Goal: Task Accomplishment & Management: Complete application form

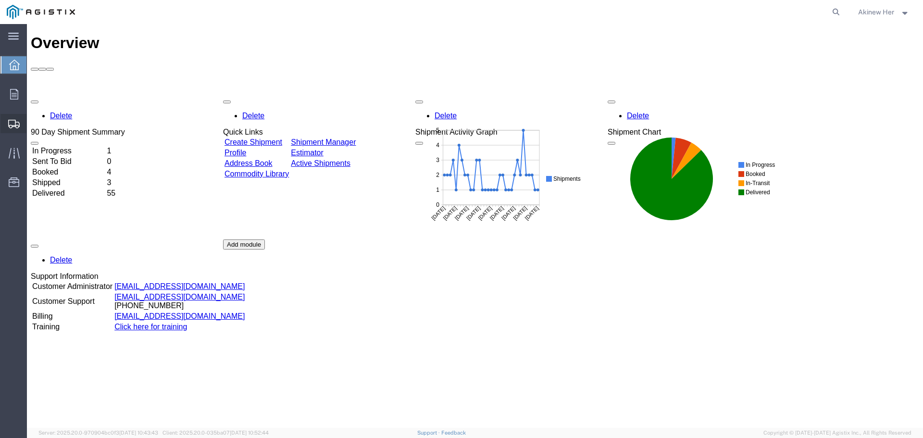
click at [0, 0] on span "Create Shipment" at bounding box center [0, 0] width 0 height 0
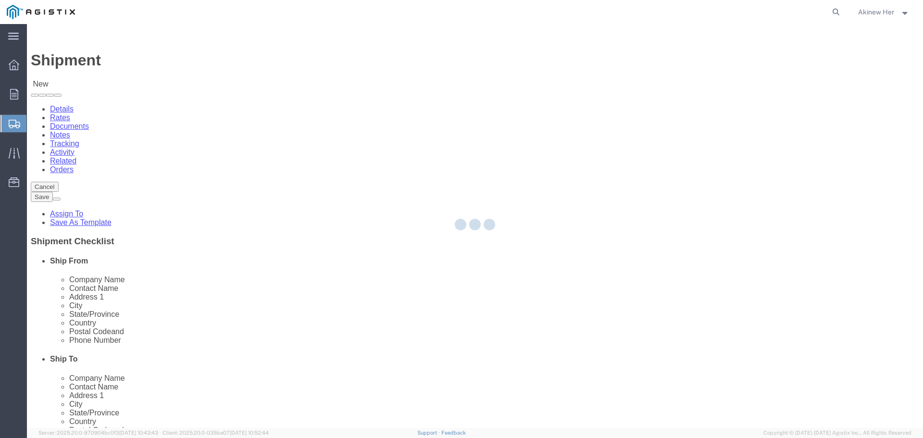
select select
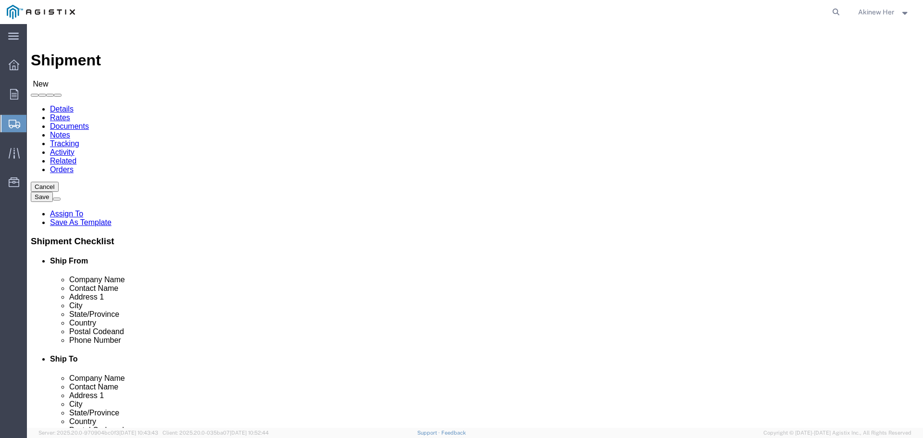
drag, startPoint x: 211, startPoint y: 167, endPoint x: 184, endPoint y: 143, distance: 36.1
click select "Select Graybar Electric Company Inc PG&E"
select select "9596"
click select "Select Graybar Electric Company Inc PG&E"
select select
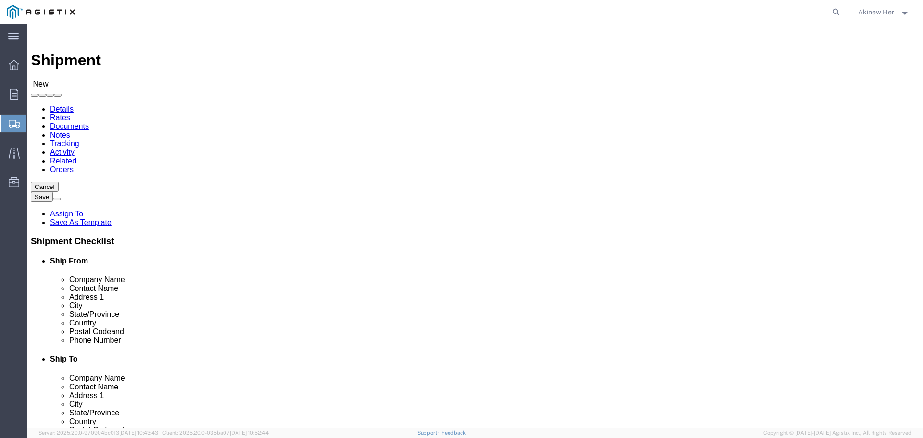
select select
click select "Select"
select select "23082"
click select "Select All Others [GEOGRAPHIC_DATA] [GEOGRAPHIC_DATA] [GEOGRAPHIC_DATA] [GEOGRA…"
select select "MYPROFILE"
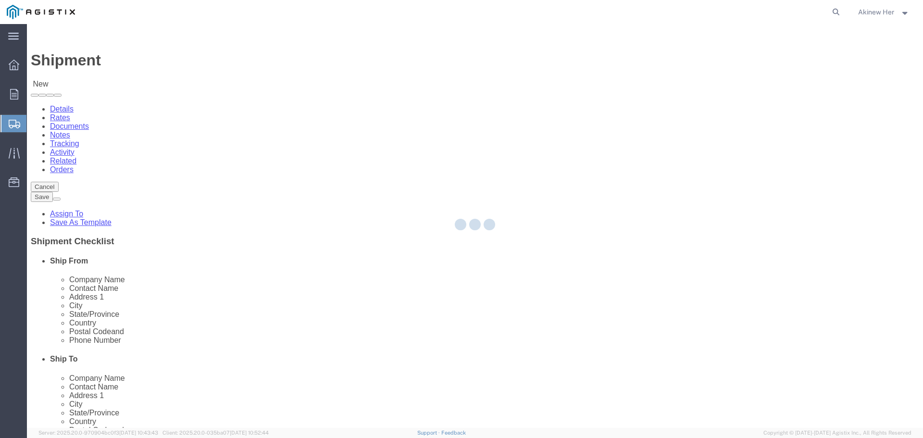
select select "CA"
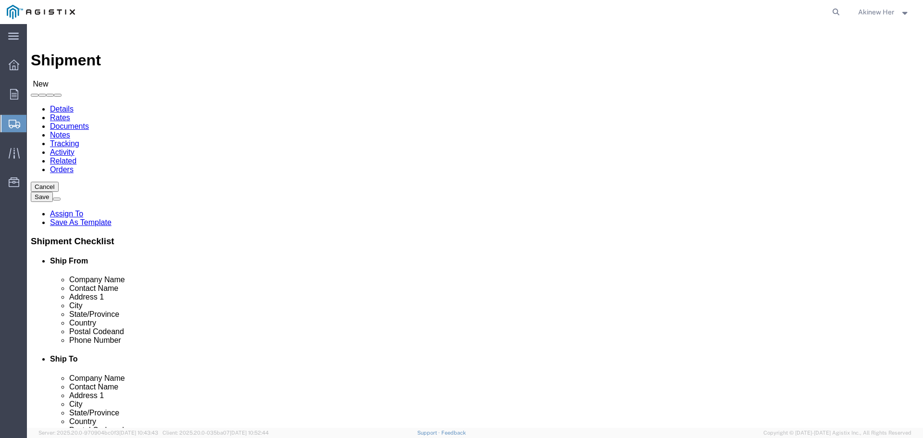
click input "text"
type input "PG&E"
type input "[PERSON_NAME]/ [PERSON_NAME]"
type input "[STREET_ADDRESS]"
type input "[GEOGRAPHIC_DATA]"
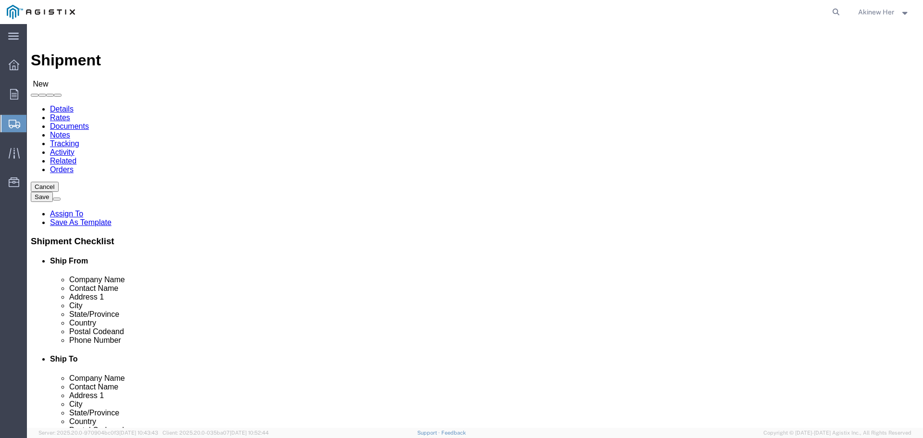
type input "C"
type input "CA"
type input "CAL"
type input "93725"
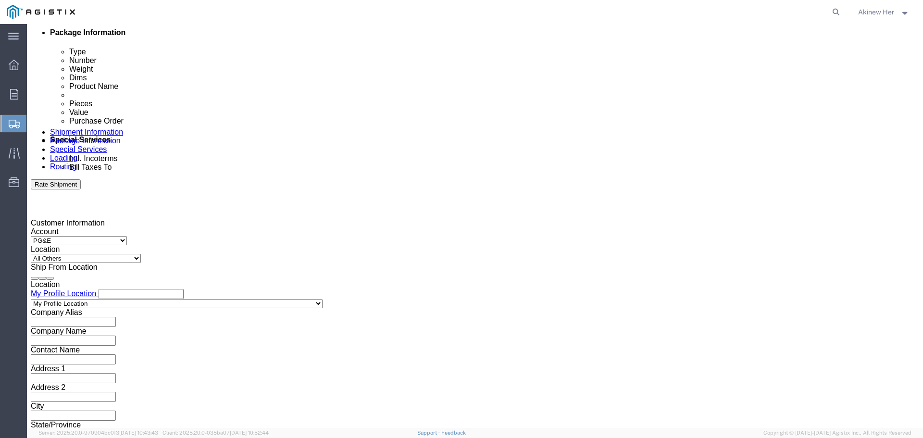
type input "18007435000"
click div "[DATE] 7:00 PM"
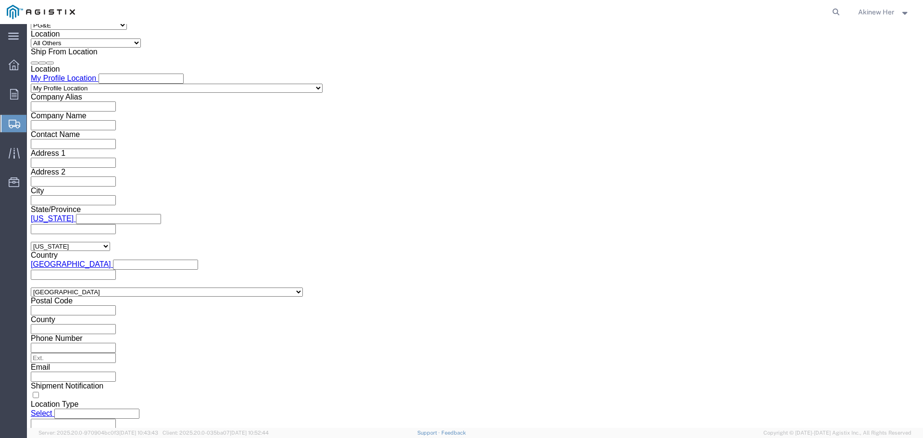
click input "7:00 PM"
type input "10:00 AM"
click button "Apply"
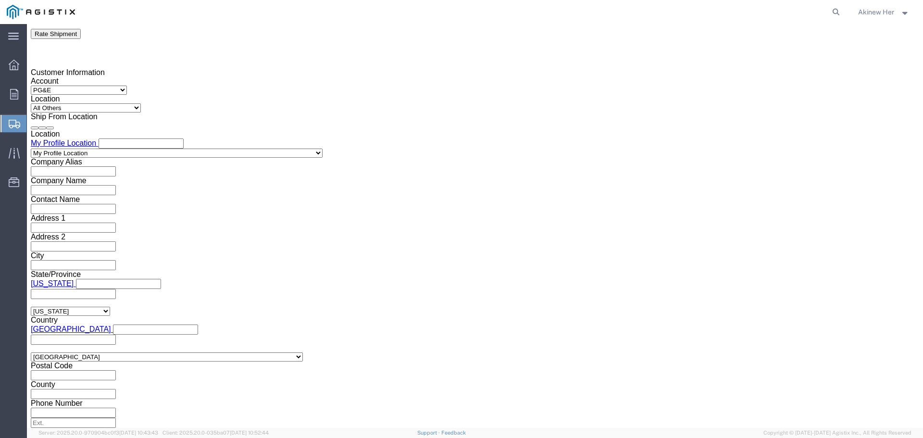
scroll to position [655, 0]
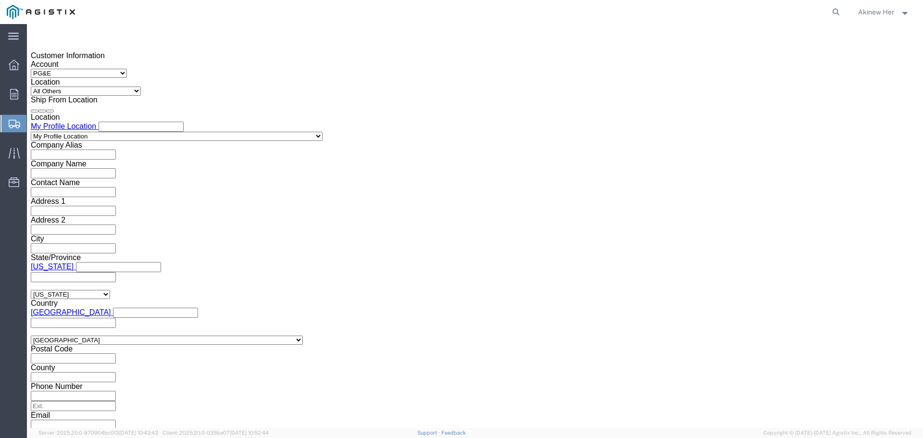
click div "[DATE] 11:00 AM"
type input "6:00 PM"
click button "Apply"
click div
click input "7:00 PM"
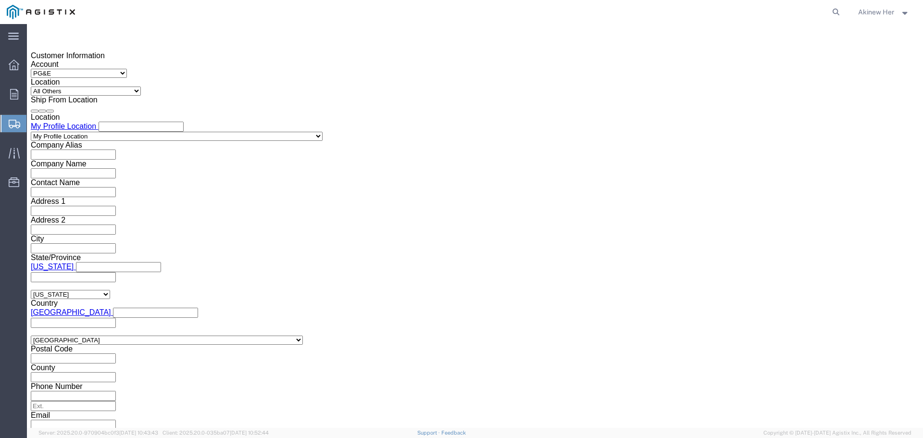
type input "9:00 AM"
click button "Apply"
click div
type input "1:00 PM"
click button "Apply"
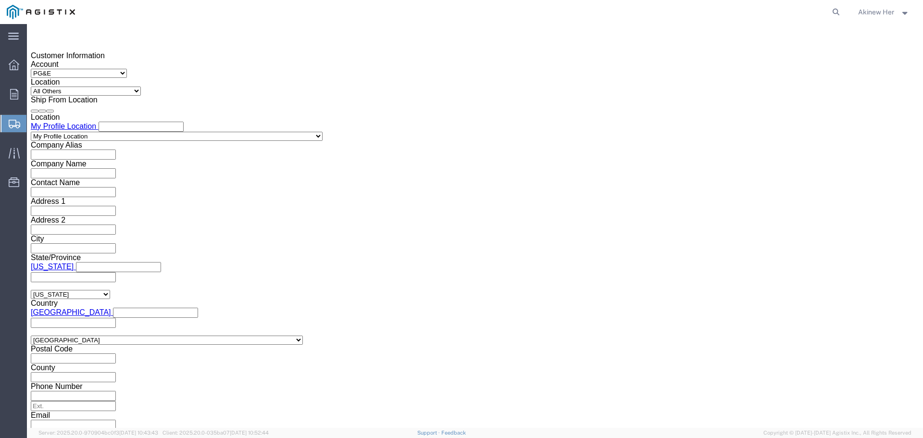
click input "text"
type input "2701246623"
select select "DELNUM"
type input "8001335648"
click select "Select Air Less than Truckload Multi-Leg Ocean Freight Rail Small Parcel Truckl…"
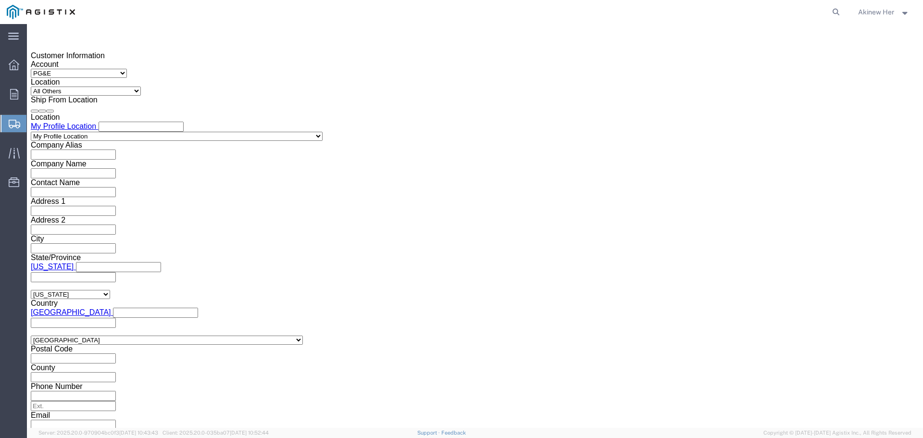
select select "LTL"
click select "Select Air Less than Truckload Multi-Leg Ocean Freight Rail Small Parcel Truckl…"
drag, startPoint x: 90, startPoint y: 385, endPoint x: 63, endPoint y: 361, distance: 36.1
click select "Select Straight Truck"
select select "STTR"
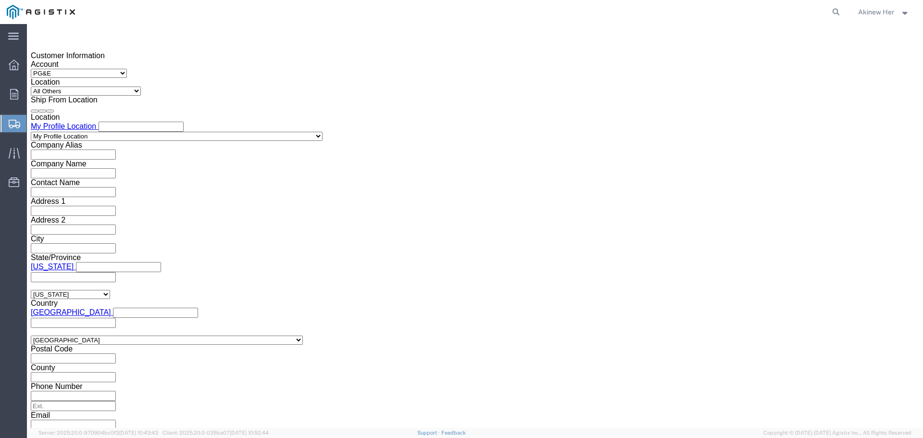
click select "Select Straight Truck"
click input "text"
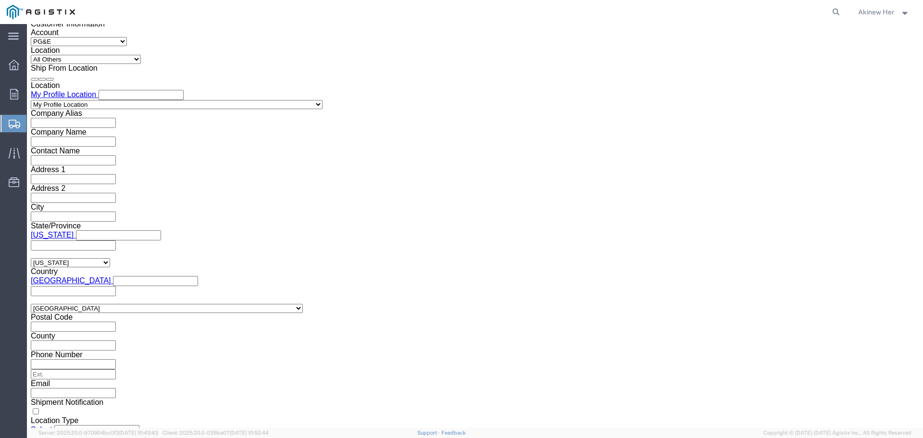
scroll to position [703, 0]
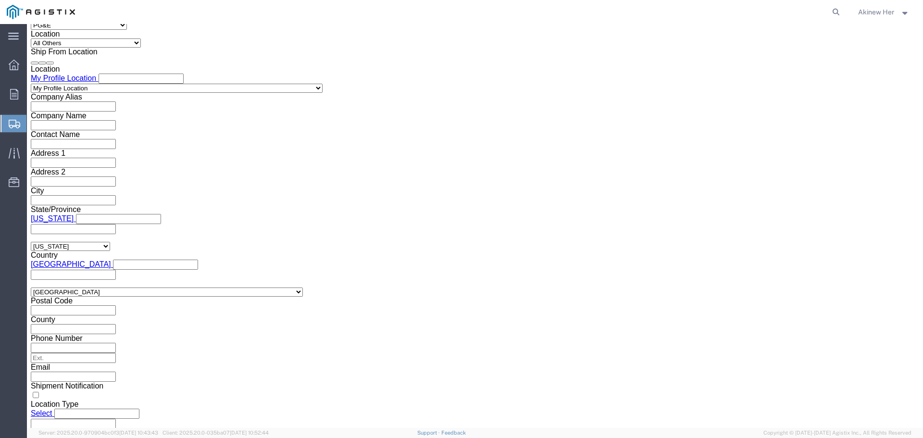
click button "Continue"
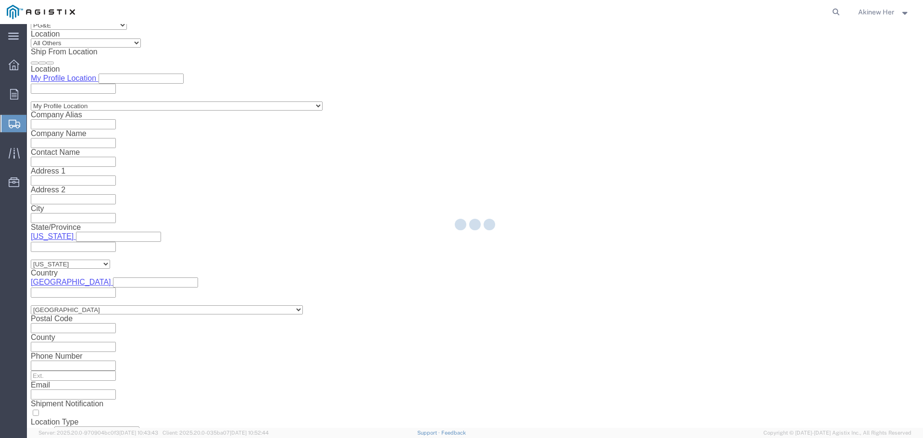
select select "21150"
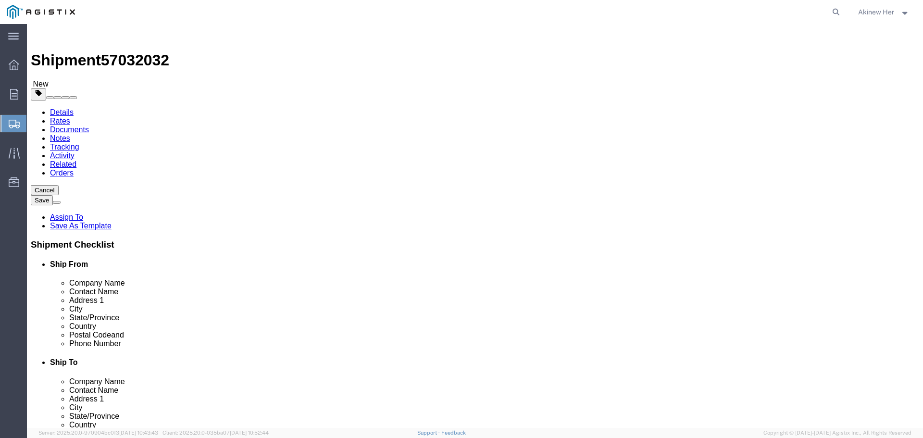
click select "Select Bulk Bundle(s) Cardboard Box(es) Carton(s) Crate(s) Drum(s) (Fiberboard)…"
click div "Package Type Select Bulk Bundle(s) Cardboard Box(es) Carton(s) Crate(s) Drum(s)…"
click select "Select Bulk Bundle(s) Cardboard Box(es) Carton(s) Crate(s) Drum(s) (Fiberboard)…"
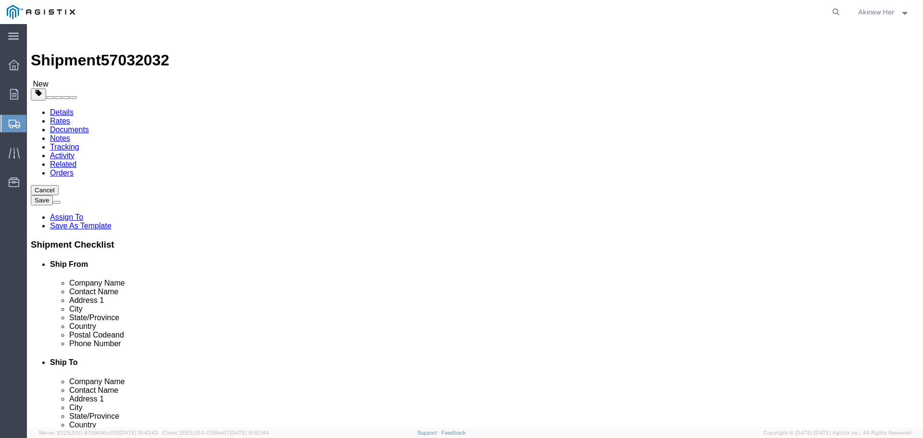
click select "Select Bulk Bundle(s) Cardboard Box(es) Carton(s) Crate(s) Drum(s) (Fiberboard)…"
select select "NKCR"
click select "Select Bulk Bundle(s) Cardboard Box(es) Carton(s) Crate(s) Drum(s) (Fiberboard)…"
click div "Package Type Select Bulk Bundle(s) Cardboard Box(es) Carton(s) Crate(s) Drum(s)…"
click input "text"
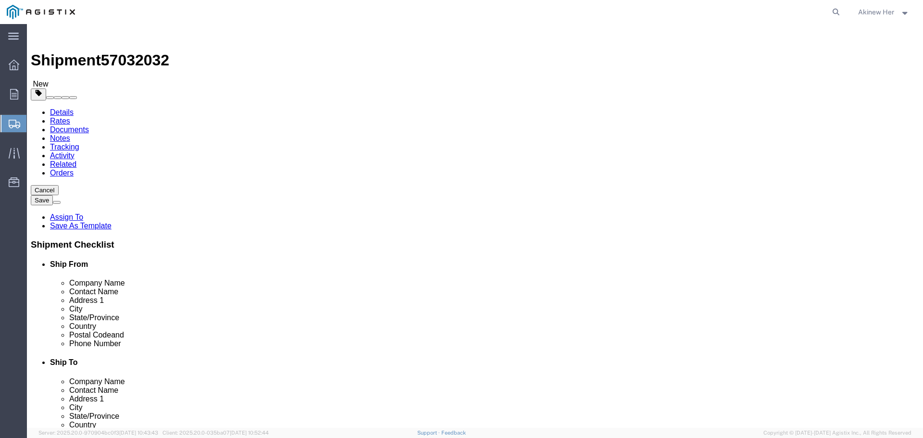
type input "188"
type input "8"
type input "43"
click link "Add Content"
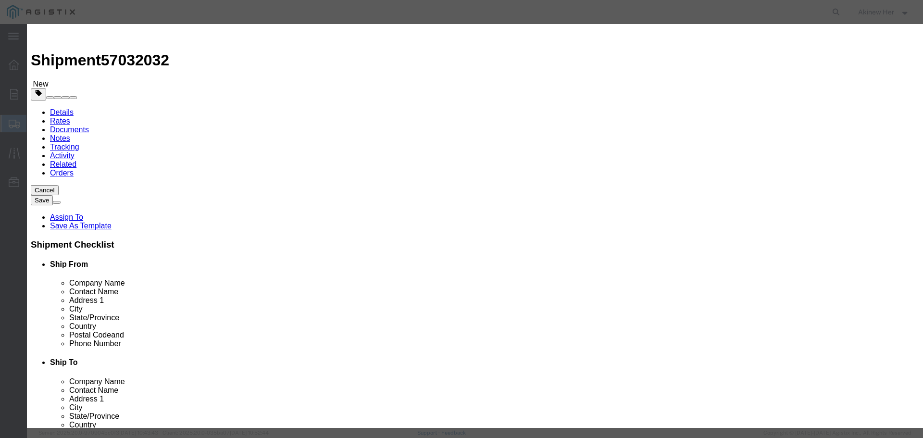
click input "text"
paste input "ANT220F6"
type input "ANT220F6"
type input "1"
type input "2561.86"
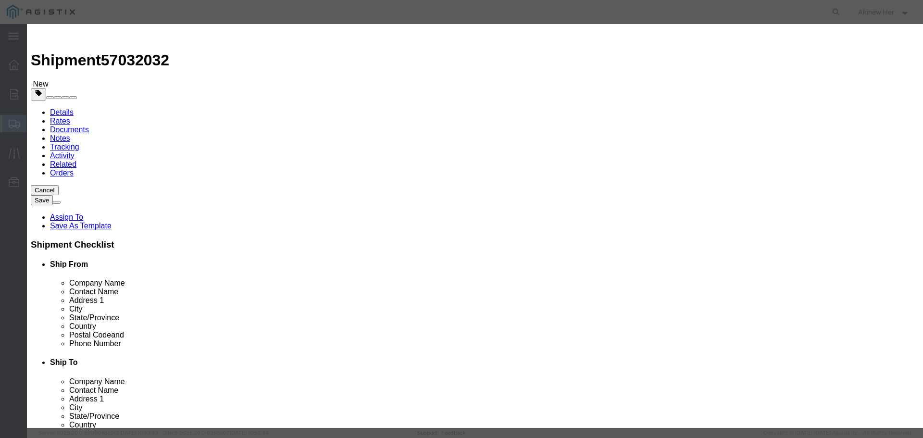
select select "USD"
select select "70"
click button "Save & Close"
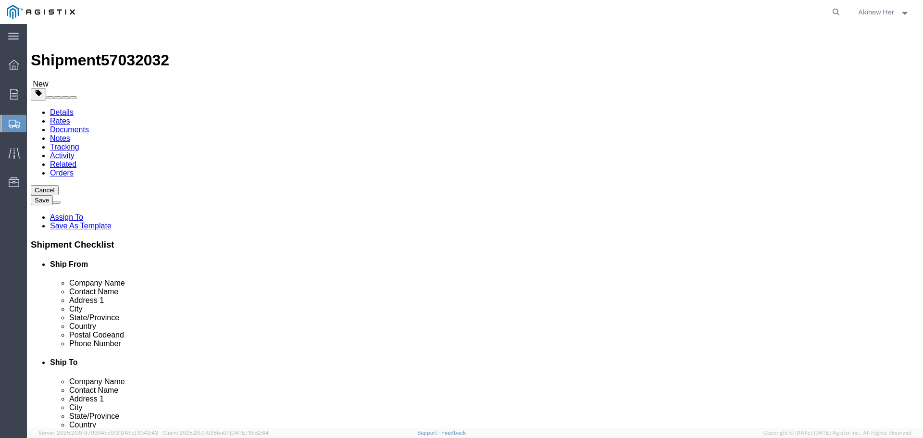
click select "Select Bulk Bundle(s) Cardboard Box(es) Carton(s) Crate(s) Drum(s) (Fiberboard)…"
select select "CRTN"
click select "Select Bulk Bundle(s) Cardboard Box(es) Carton(s) Crate(s) Drum(s) (Fiberboard)…"
click link "Add Package"
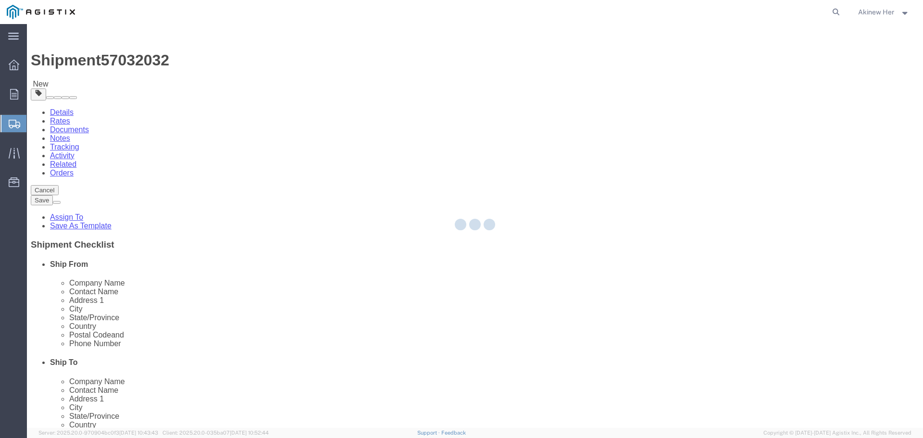
select select "CRTN"
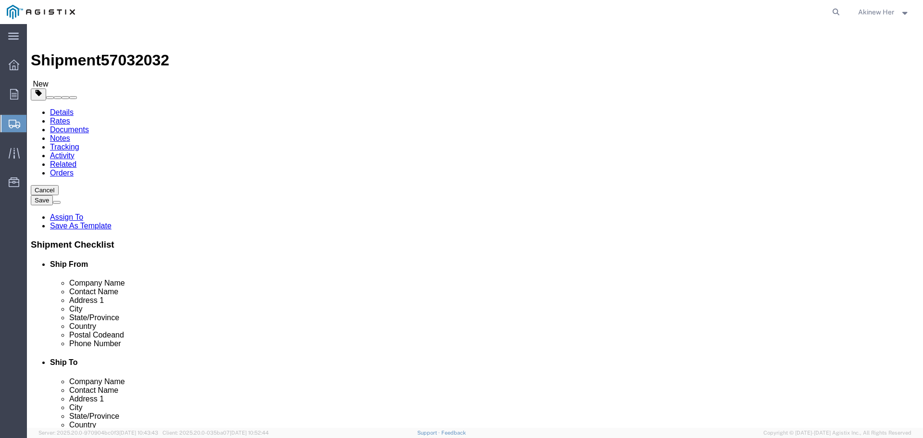
click select "Select Bulk Bundle(s) Cardboard Box(es) Carton(s) Crate(s) Drum(s) (Fiberboard)…"
select select "PSNS"
click select "Select Bulk Bundle(s) Cardboard Box(es) Carton(s) Crate(s) Drum(s) (Fiberboard)…"
click input "text"
type input "32"
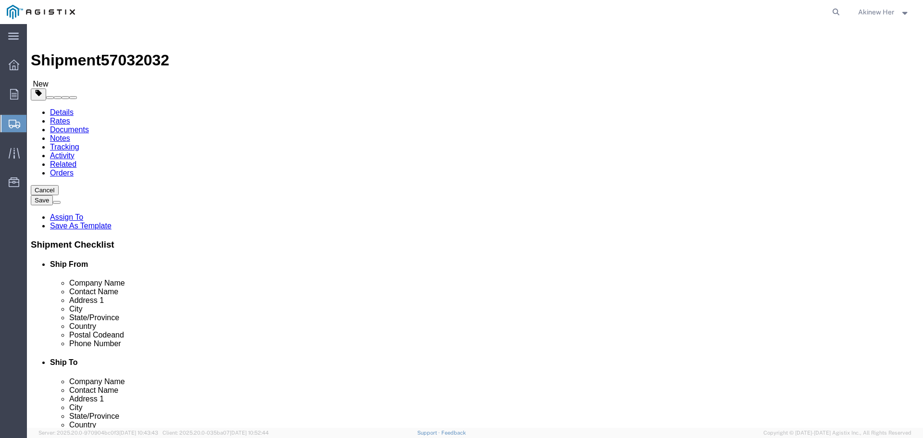
type input "33"
type input "66"
type input "257"
click span
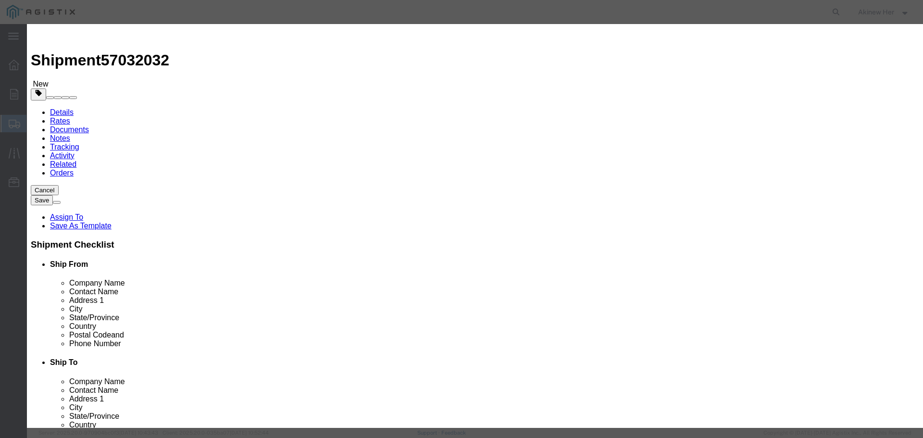
click input "text"
paste input "ANT220Y7-WR"
type input "ANT220Y7-WR"
type input "23"
select select "USD"
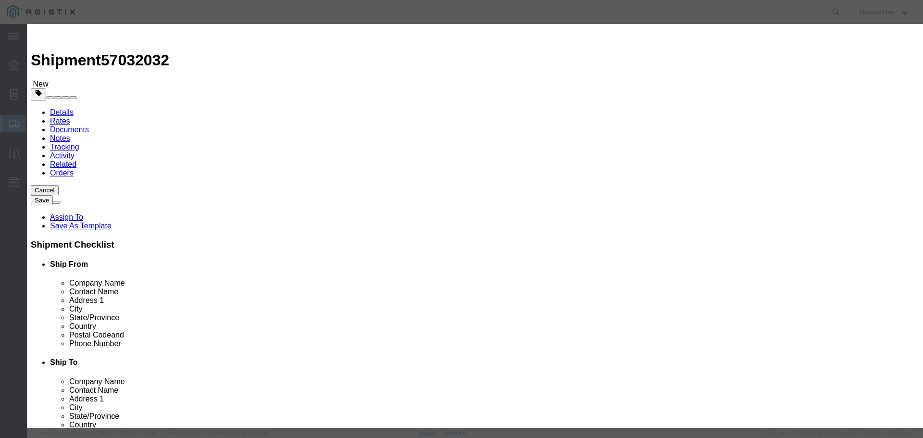
click input "text"
type input "19986.54"
select select "70"
click button "Save & Add Another"
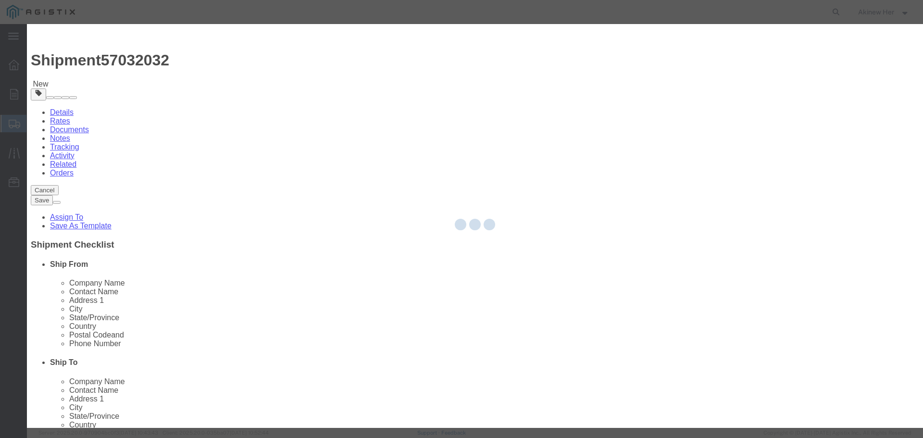
select select "EA"
select select
select select "USD"
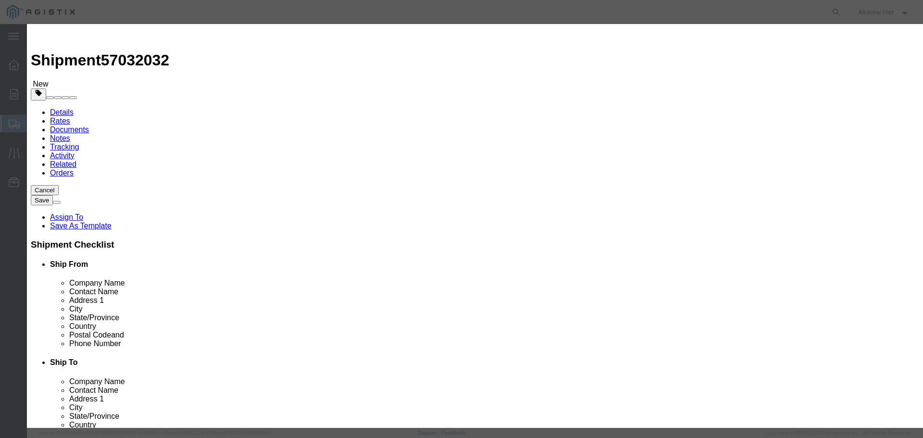
click input "text"
paste input "PGE-DB9-MR45-OR-2M-CP"
type input "PGE-DB9-MR45-OR-2M-CP"
type input "19"
type input "398.24"
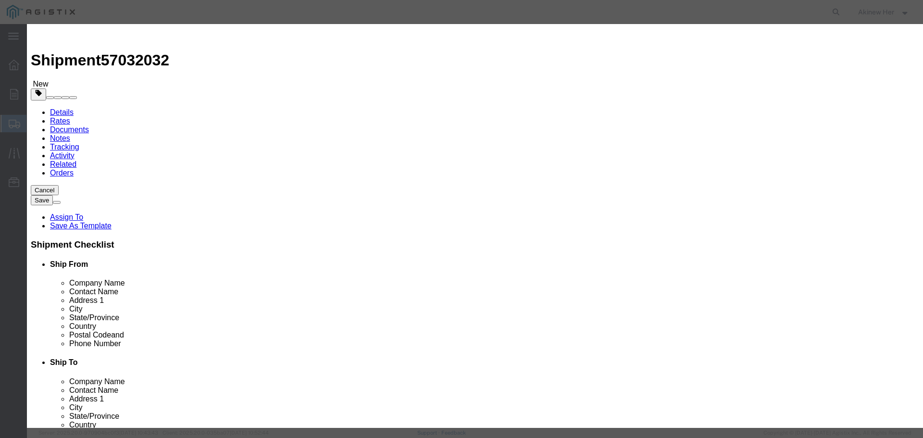
select select "70"
click button "Save & Add Another"
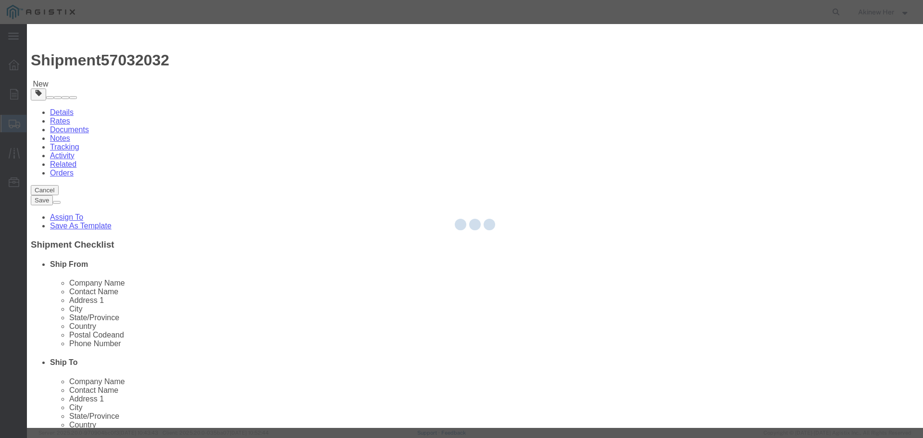
select select "EA"
select select "USD"
select select
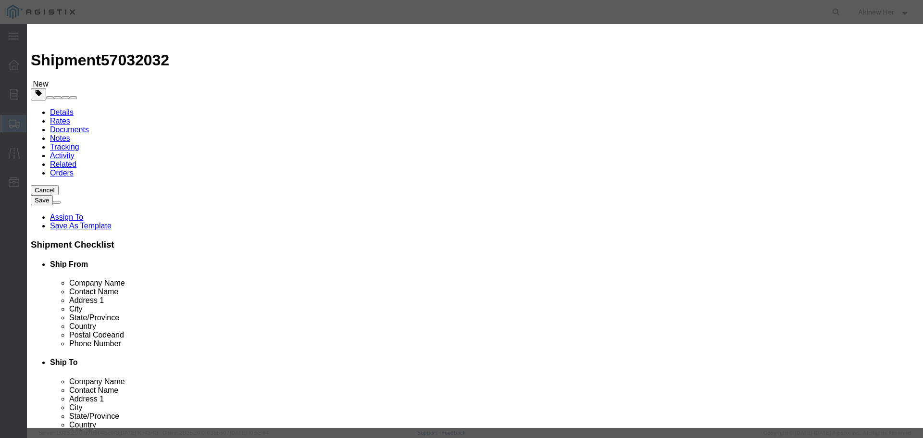
click input "text"
paste input "PGE-DB9-F/R45-YW-1M-CP"
type input "PGE-DB9-F/R45-YW-1M-CP"
type input "5"
type input "98.65"
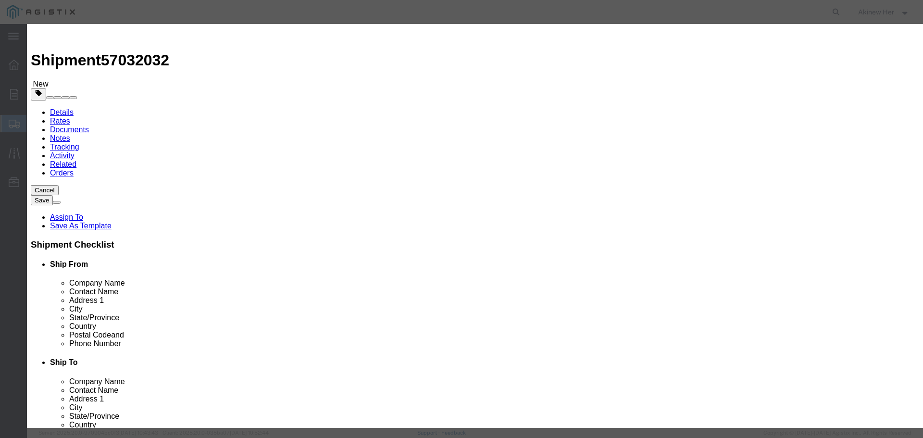
select select "70"
click button "Save & Add Another"
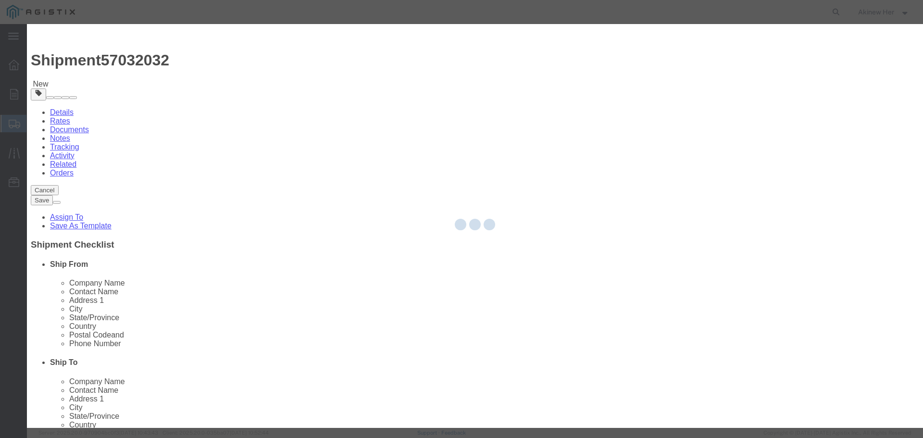
select select "EA"
select select
select select "USD"
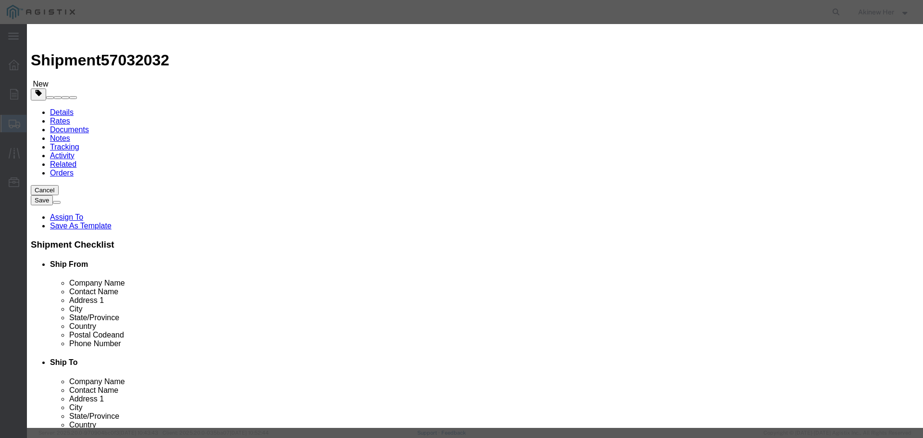
click input "text"
paste input "103-0324A-A"
type input "103-0324A-A"
type input "1"
type input "73.15"
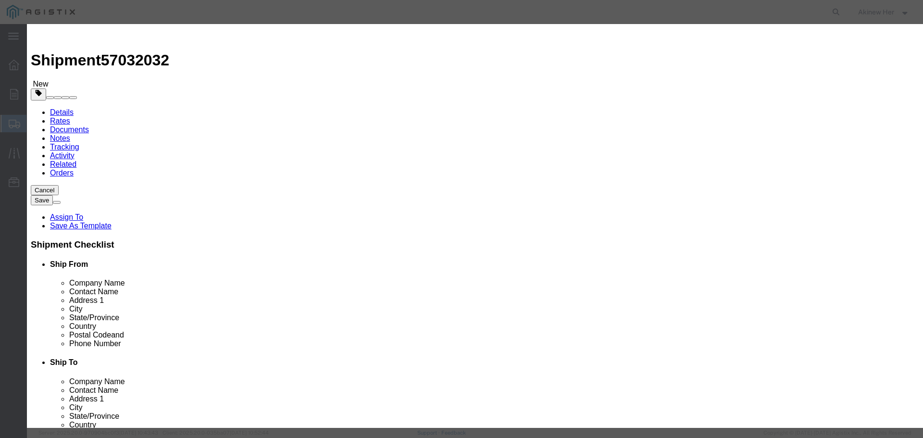
select select "70"
click input "1"
type input "14"
type input "1024.1"
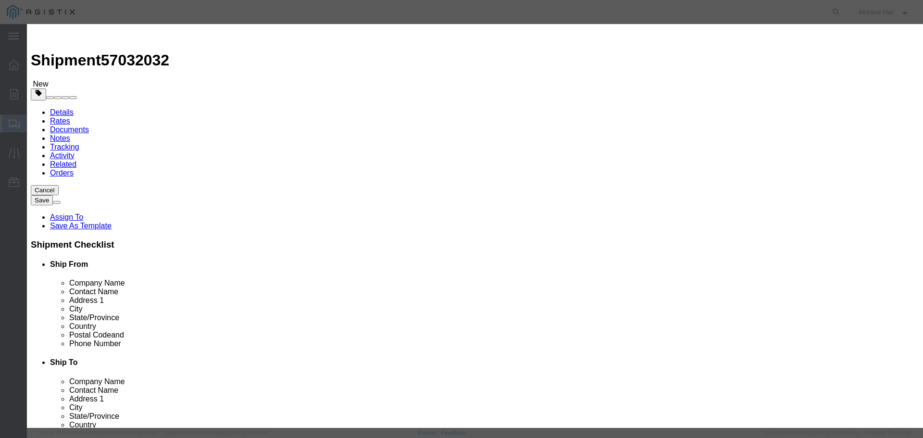
click button "Save & Close"
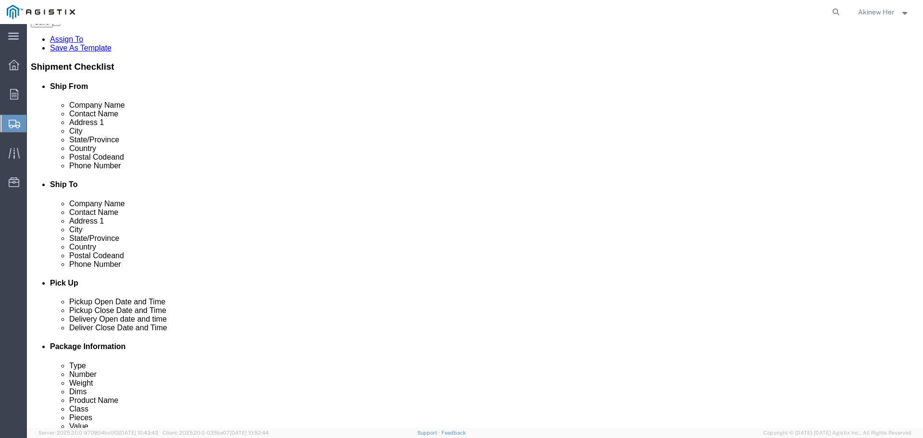
scroll to position [235, 0]
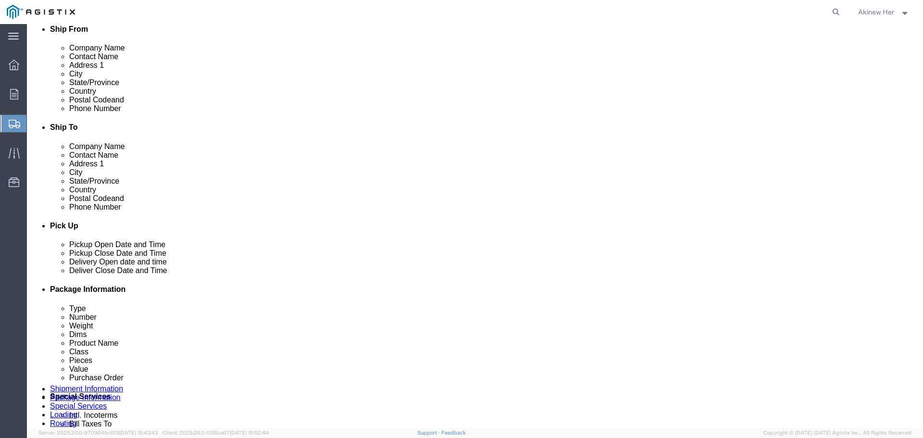
click button "Rate Shipment"
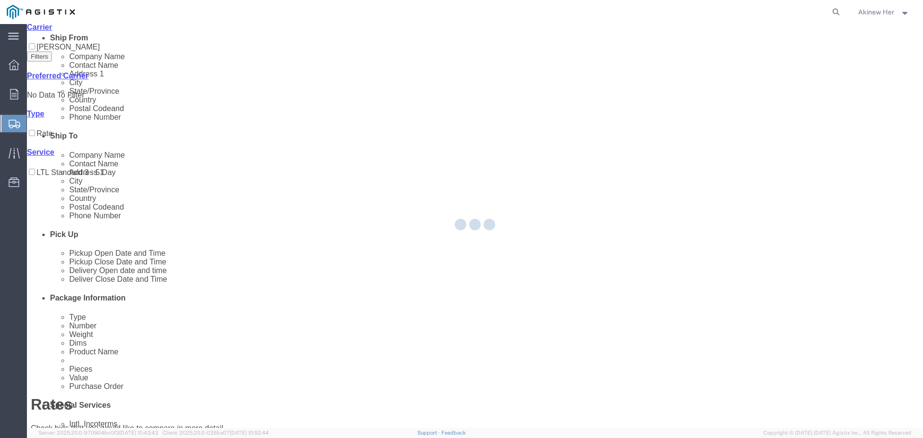
scroll to position [0, 0]
